Goal: Task Accomplishment & Management: Manage account settings

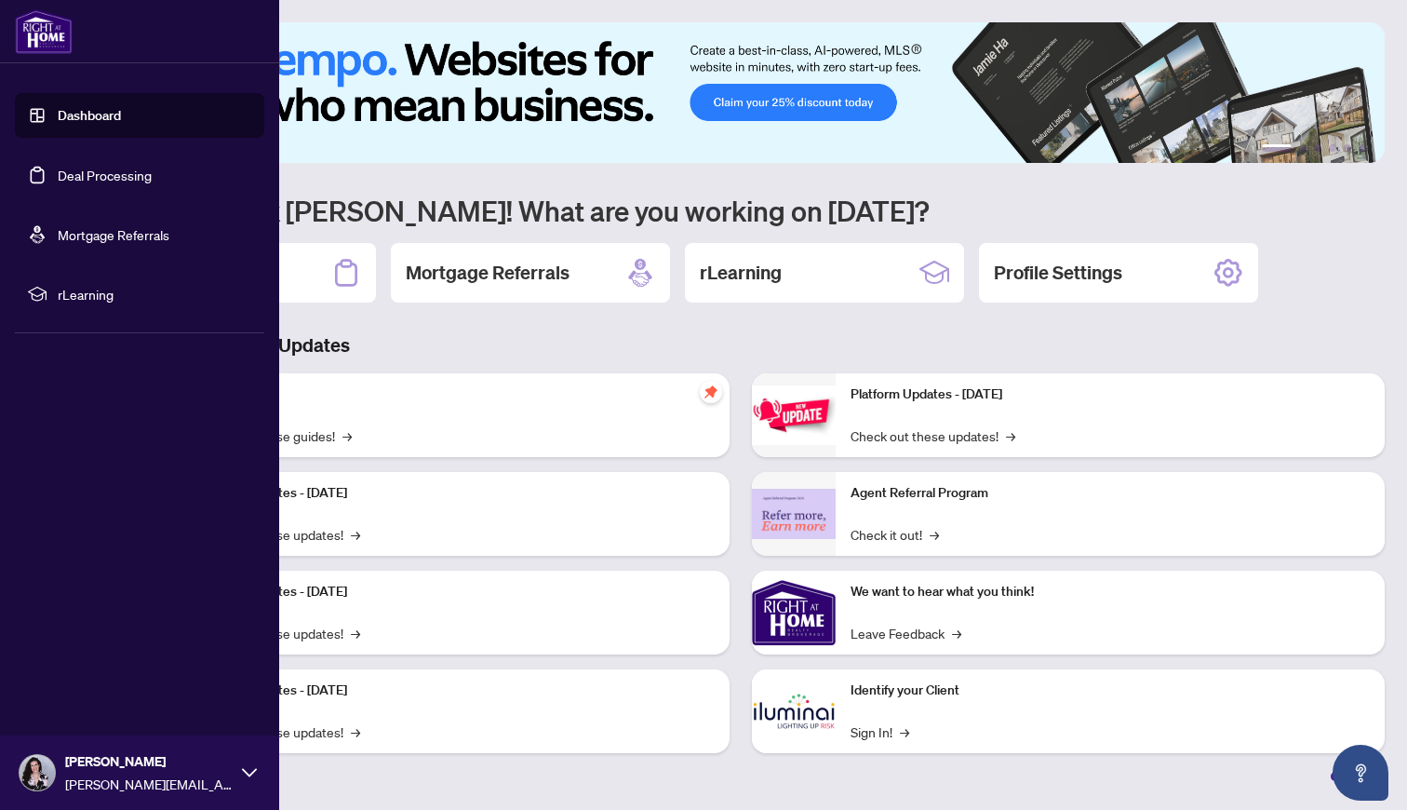
click at [67, 181] on link "Deal Processing" at bounding box center [105, 175] width 94 height 17
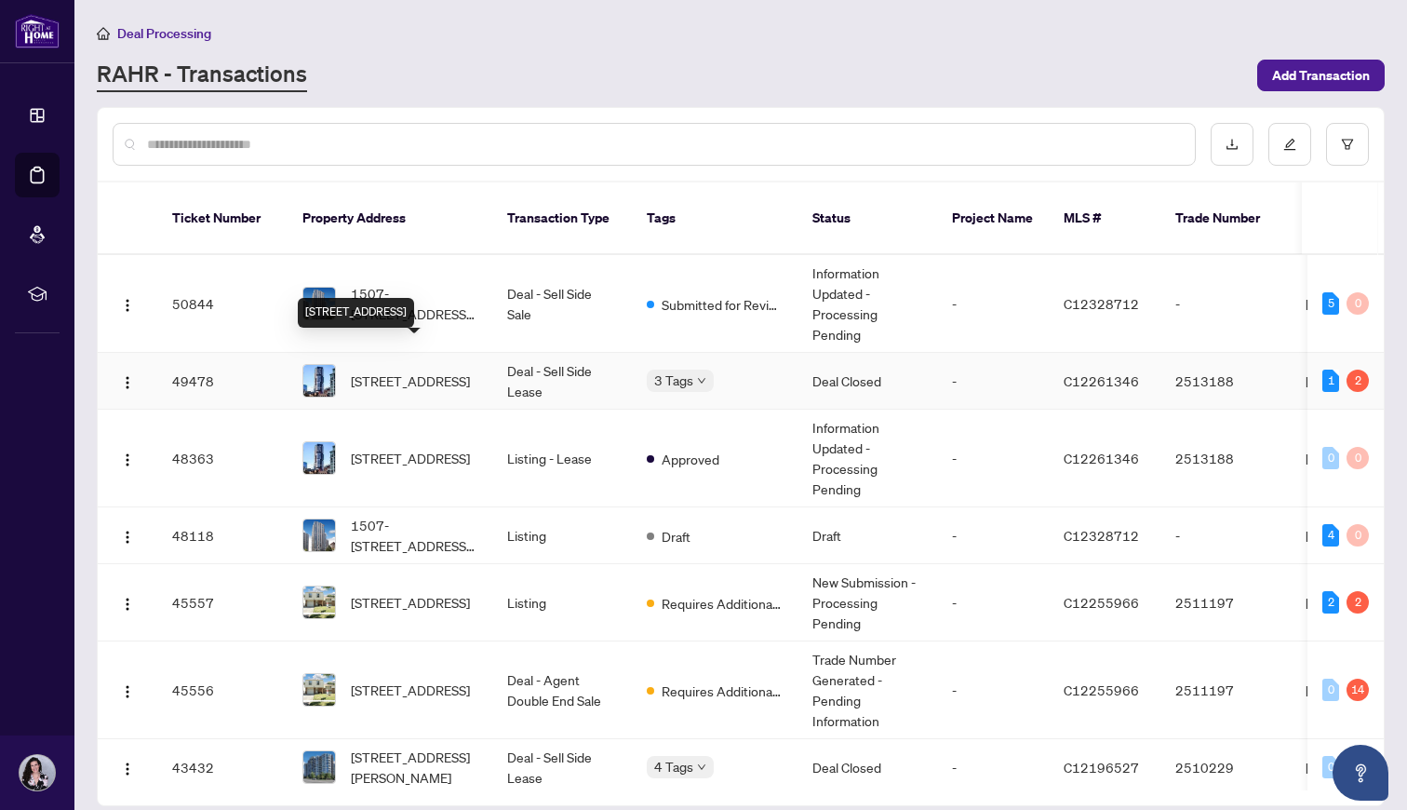
click at [442, 373] on span "[STREET_ADDRESS]" at bounding box center [410, 380] width 119 height 20
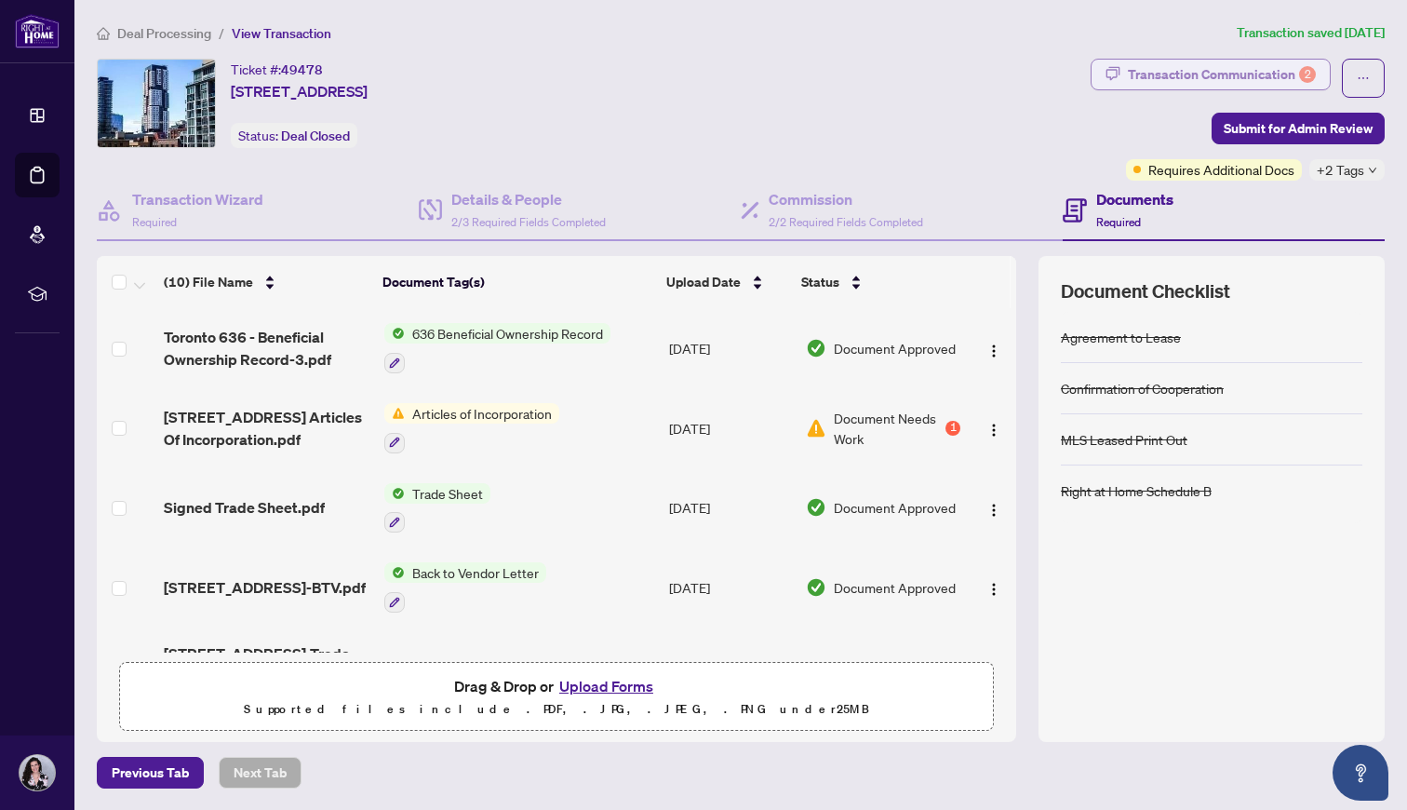
click at [1271, 70] on div "Transaction Communication 2" at bounding box center [1222, 75] width 188 height 30
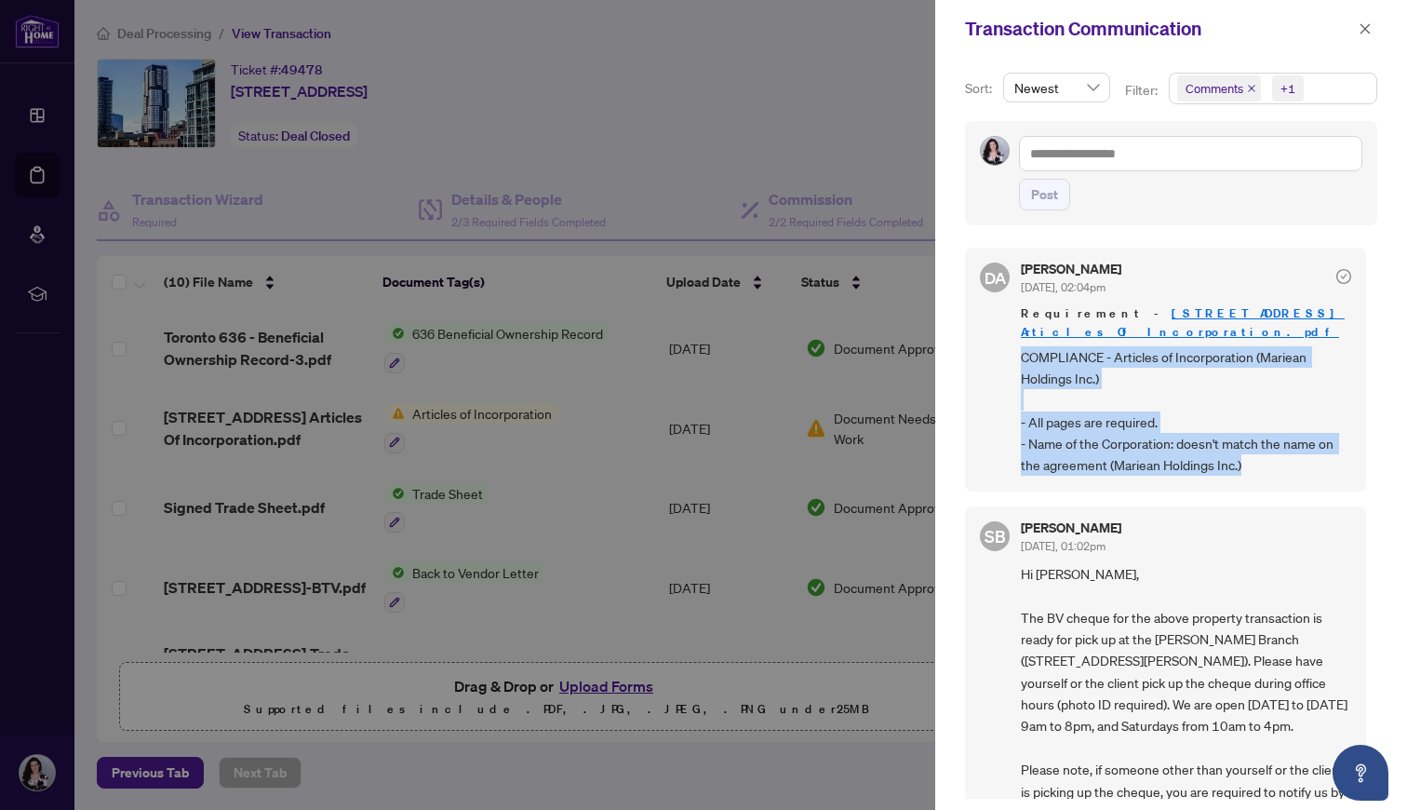
drag, startPoint x: 1023, startPoint y: 350, endPoint x: 1292, endPoint y: 479, distance: 298.4
click at [1292, 479] on div "DA [PERSON_NAME] [DATE], 02:04pm Requirement - 4004-[STREET_ADDRESS] Articles O…" at bounding box center [1165, 369] width 401 height 243
copy span "COMPLIANCE - Articles of Incorporation (Mariean Holdings Inc.) - All pages are …"
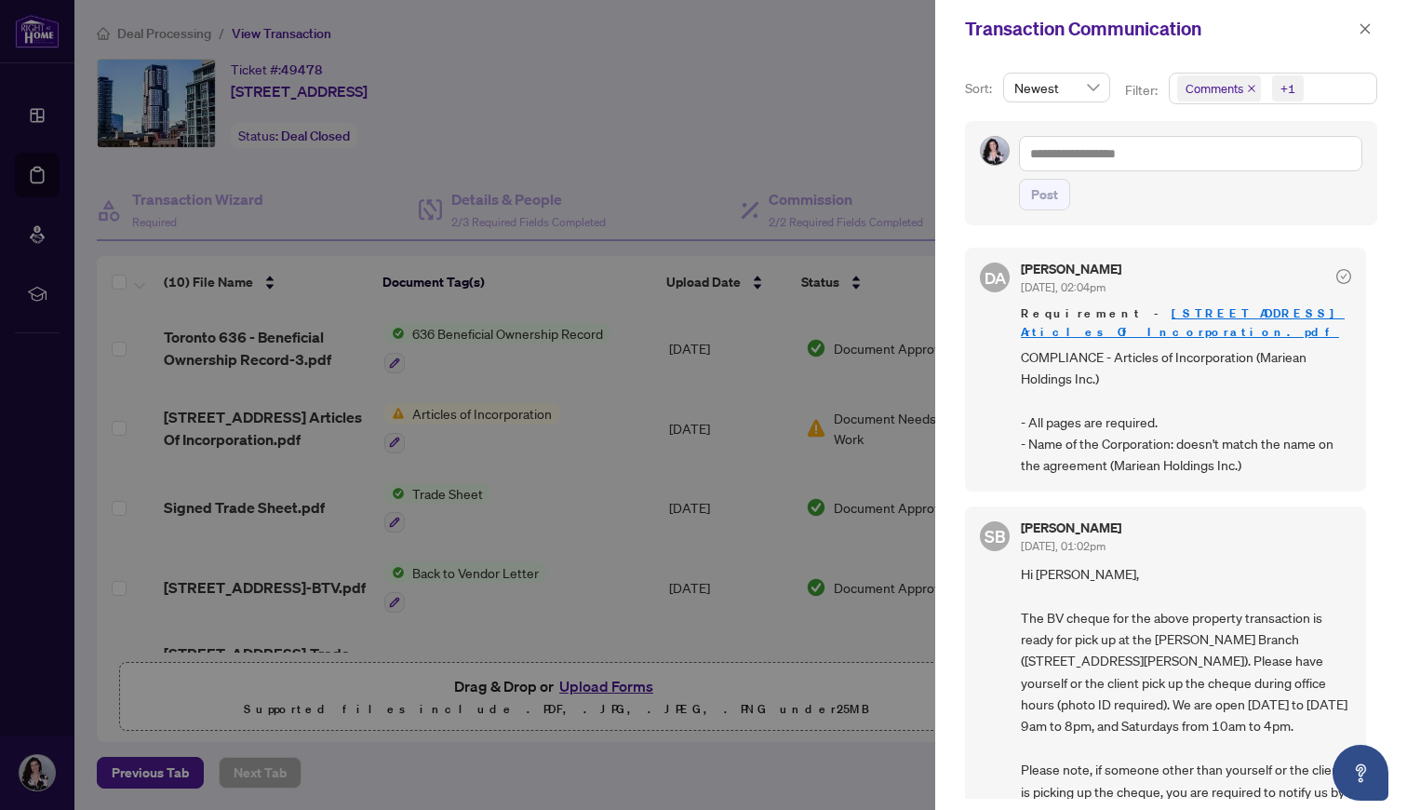
click at [1068, 441] on span "COMPLIANCE - Articles of Incorporation (Mariean Holdings Inc.) - All pages are …" at bounding box center [1186, 411] width 330 height 130
click at [312, 686] on div at bounding box center [703, 405] width 1407 height 810
drag, startPoint x: 240, startPoint y: 527, endPoint x: 163, endPoint y: 77, distance: 456.0
click at [240, 527] on div at bounding box center [703, 405] width 1407 height 810
click at [289, 666] on div at bounding box center [703, 405] width 1407 height 810
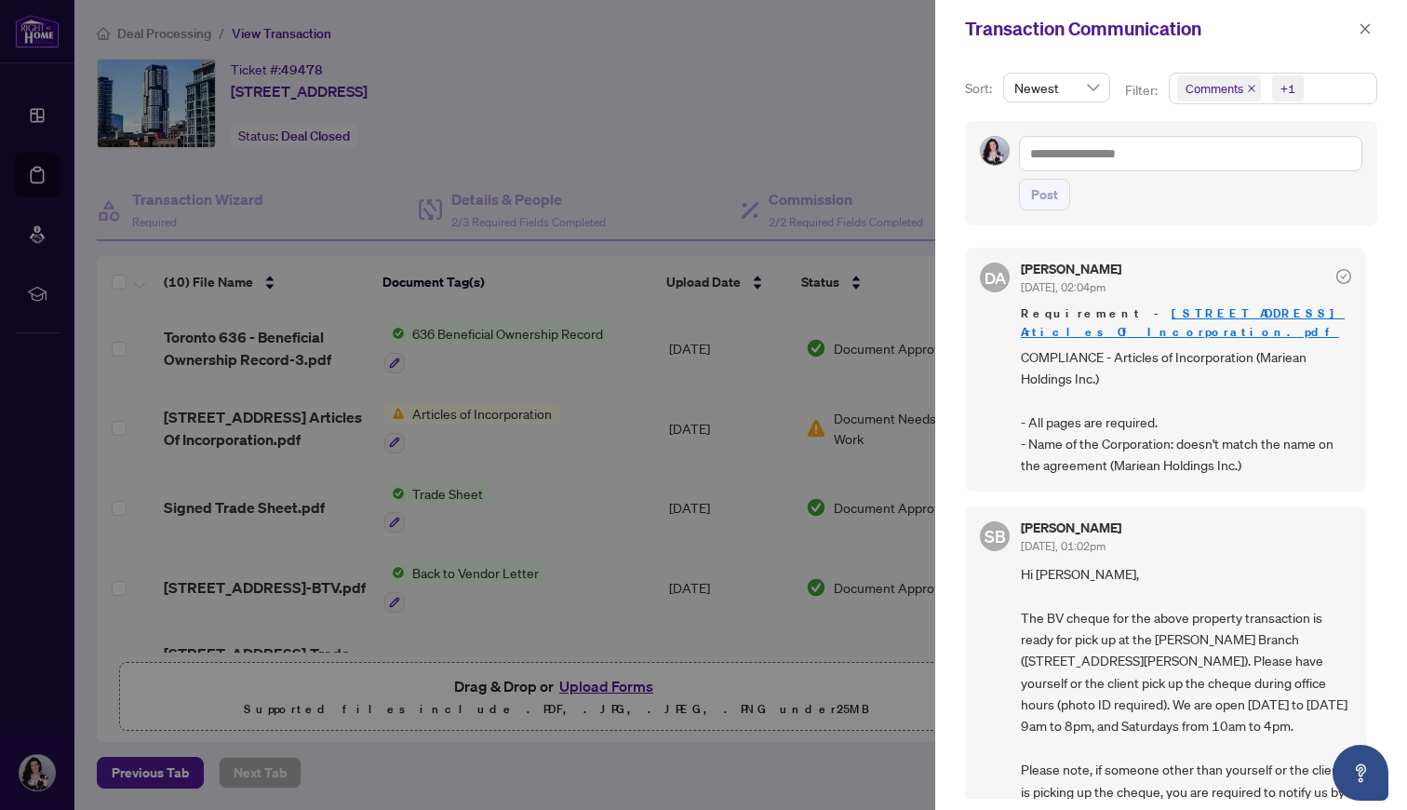
drag, startPoint x: 244, startPoint y: 795, endPoint x: 244, endPoint y: 809, distance: 14.0
click at [243, 802] on div at bounding box center [703, 405] width 1407 height 810
click at [402, 770] on div at bounding box center [703, 405] width 1407 height 810
